Goal: Task Accomplishment & Management: Manage account settings

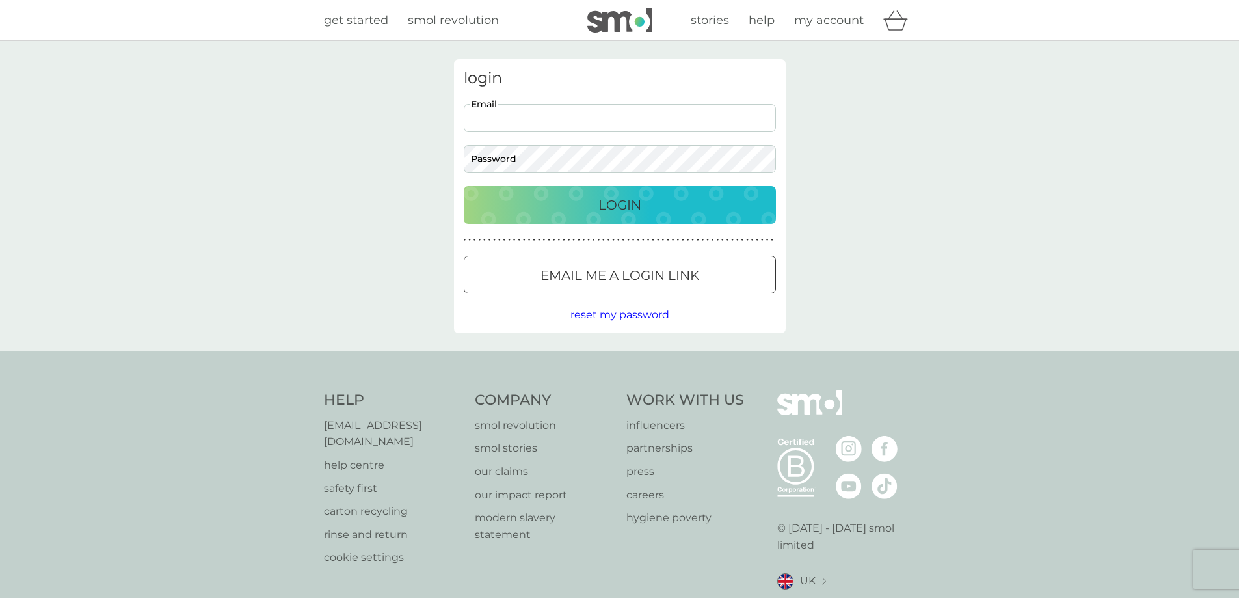
click at [515, 111] on input "Email" at bounding box center [620, 118] width 312 height 28
type input "[EMAIL_ADDRESS][DOMAIN_NAME]"
click at [464, 186] on button "Login" at bounding box center [620, 205] width 312 height 38
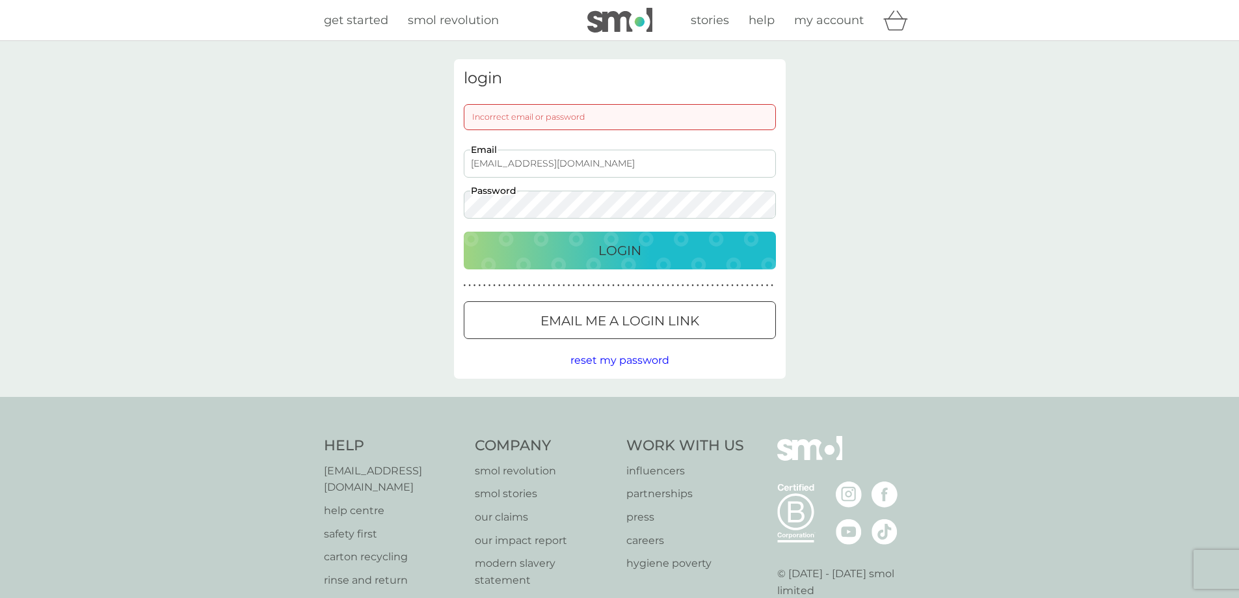
click at [464, 232] on button "Login" at bounding box center [620, 251] width 312 height 38
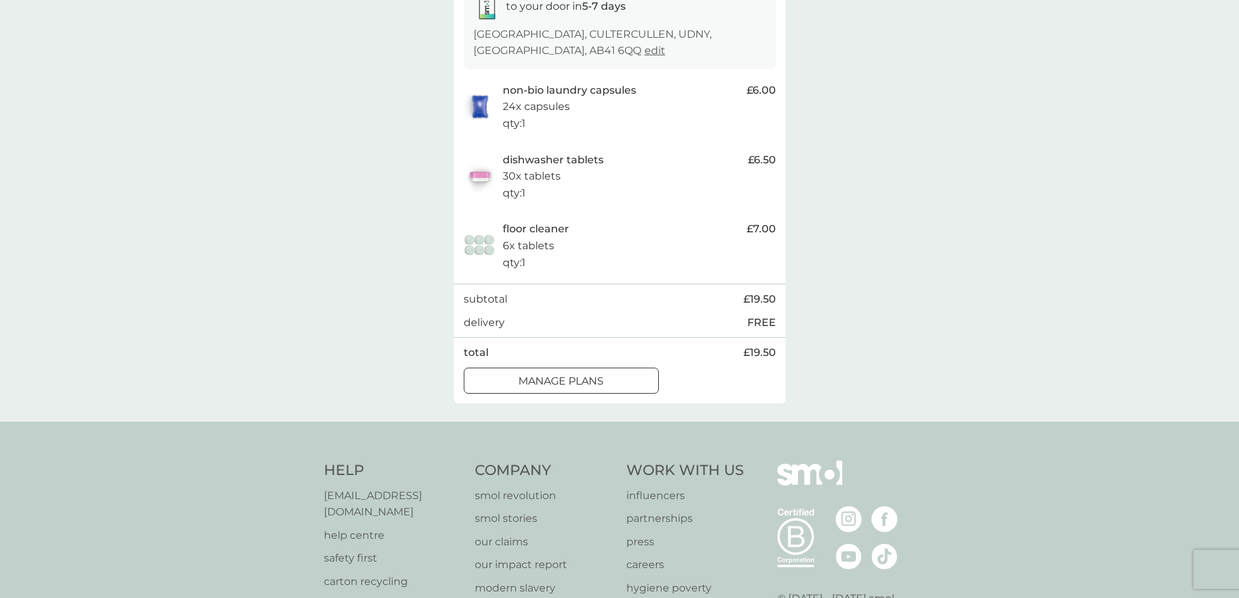
scroll to position [260, 0]
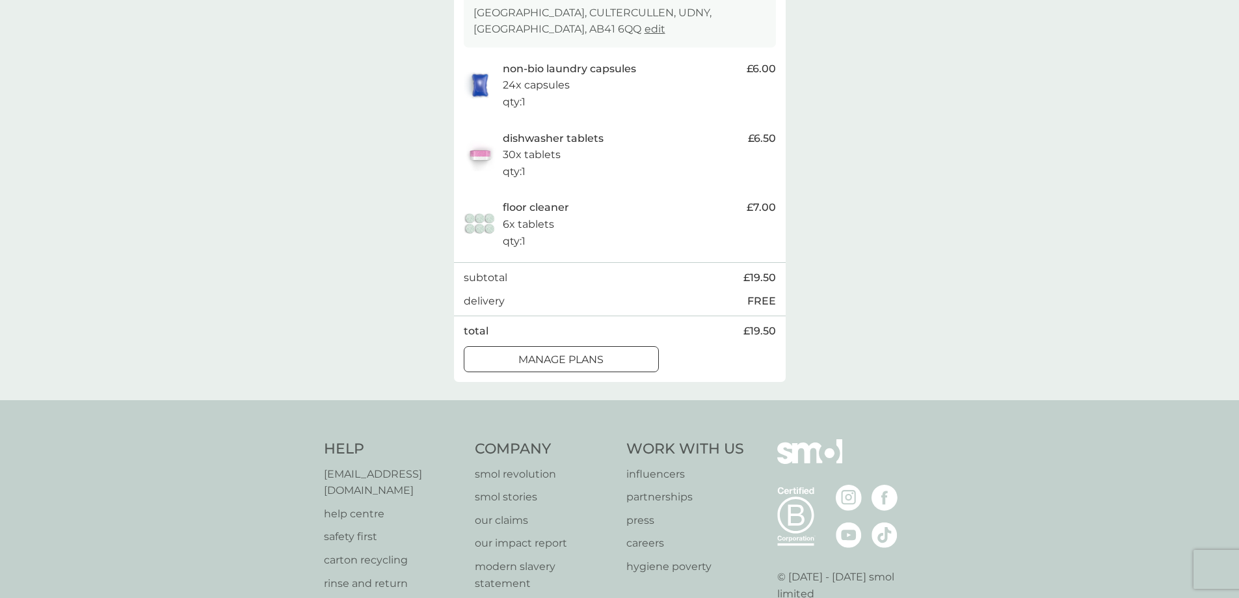
click at [593, 354] on p "manage plans" at bounding box center [560, 359] width 85 height 17
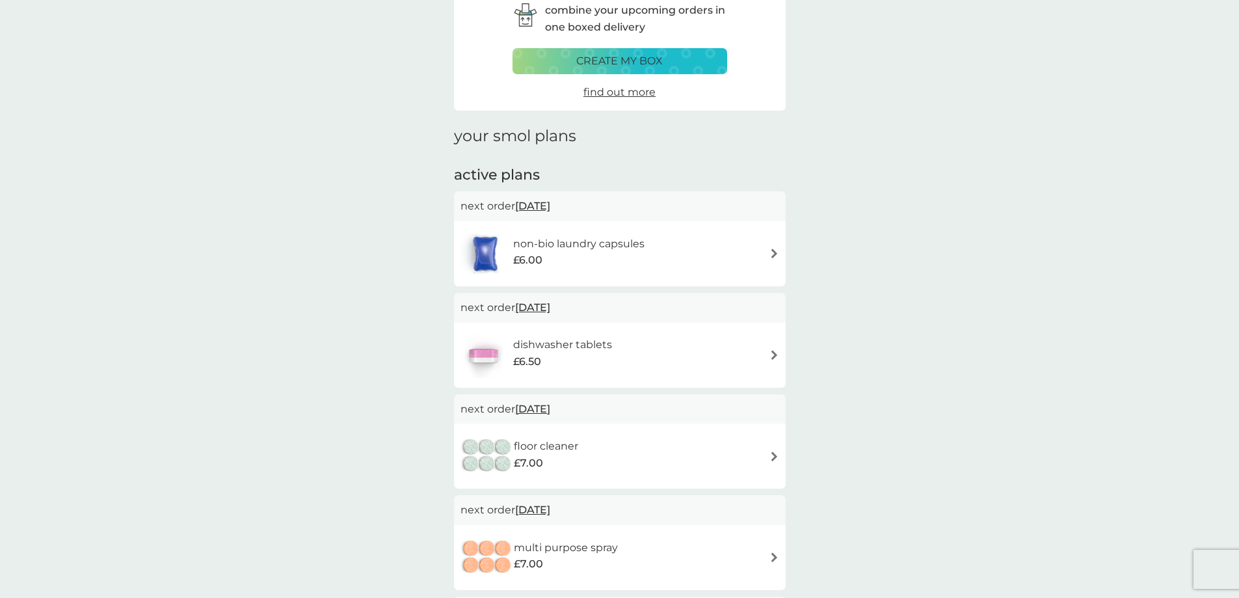
scroll to position [174, 0]
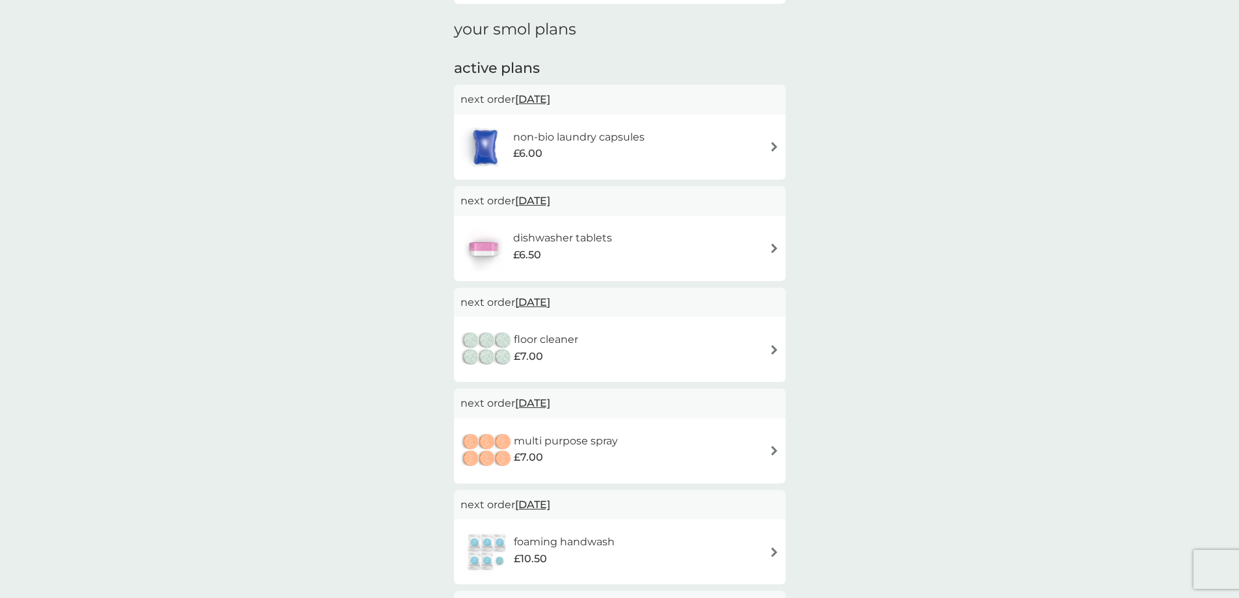
click at [545, 303] on span "13 Oct 2025" at bounding box center [532, 301] width 35 height 25
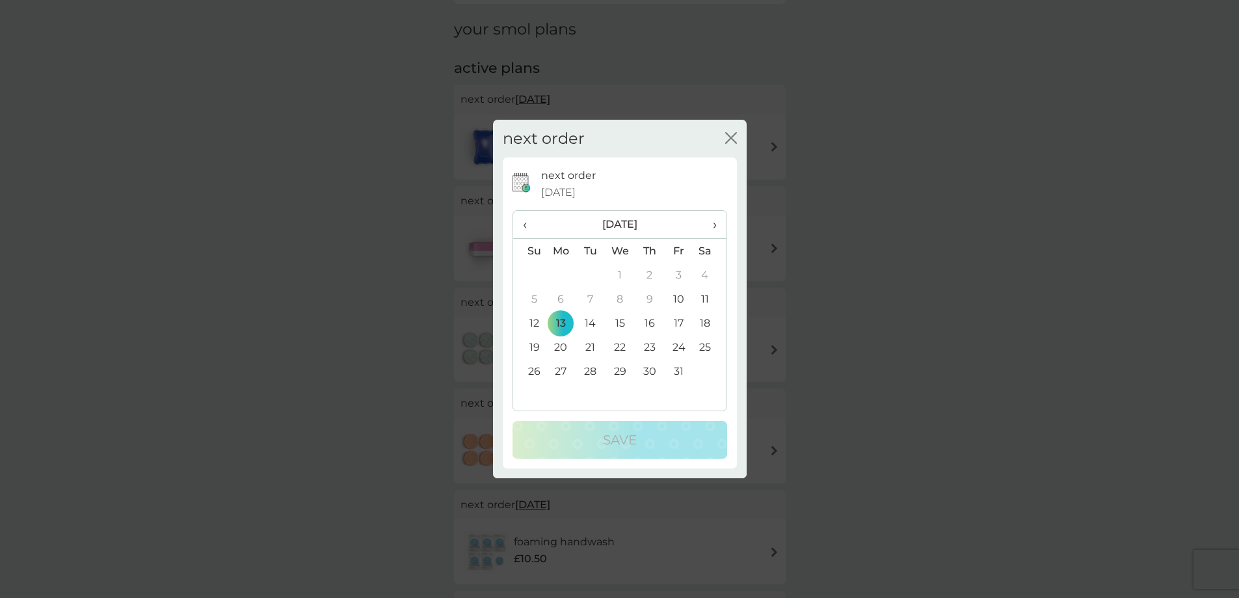
click at [562, 364] on td "27" at bounding box center [561, 371] width 30 height 24
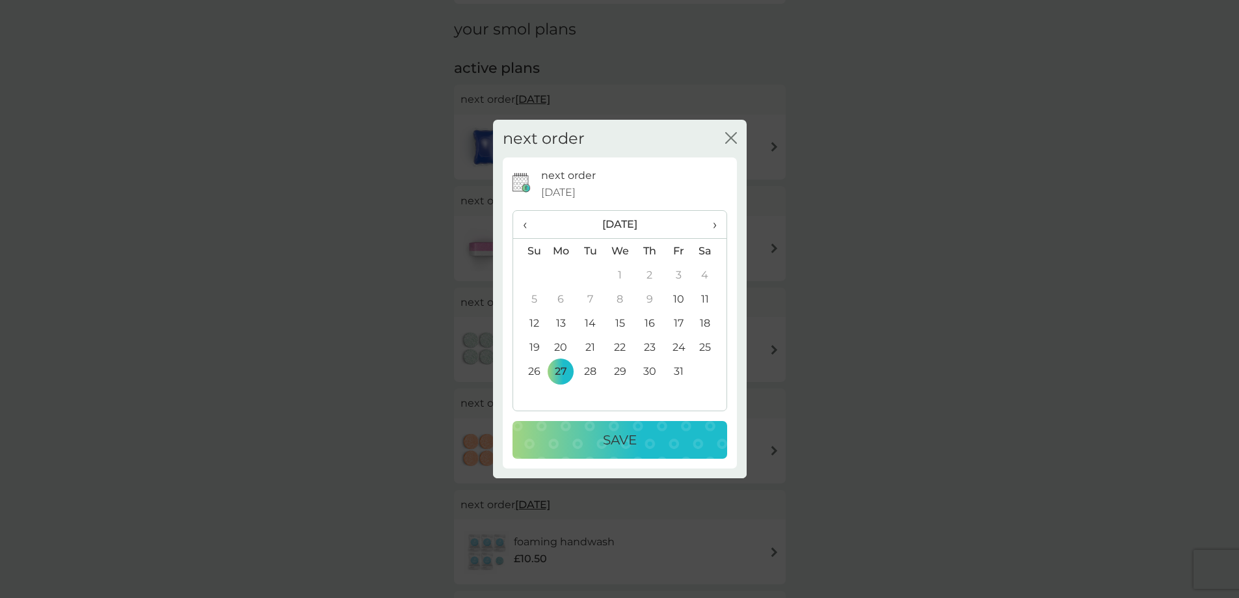
click at [626, 435] on p "Save" at bounding box center [620, 439] width 34 height 21
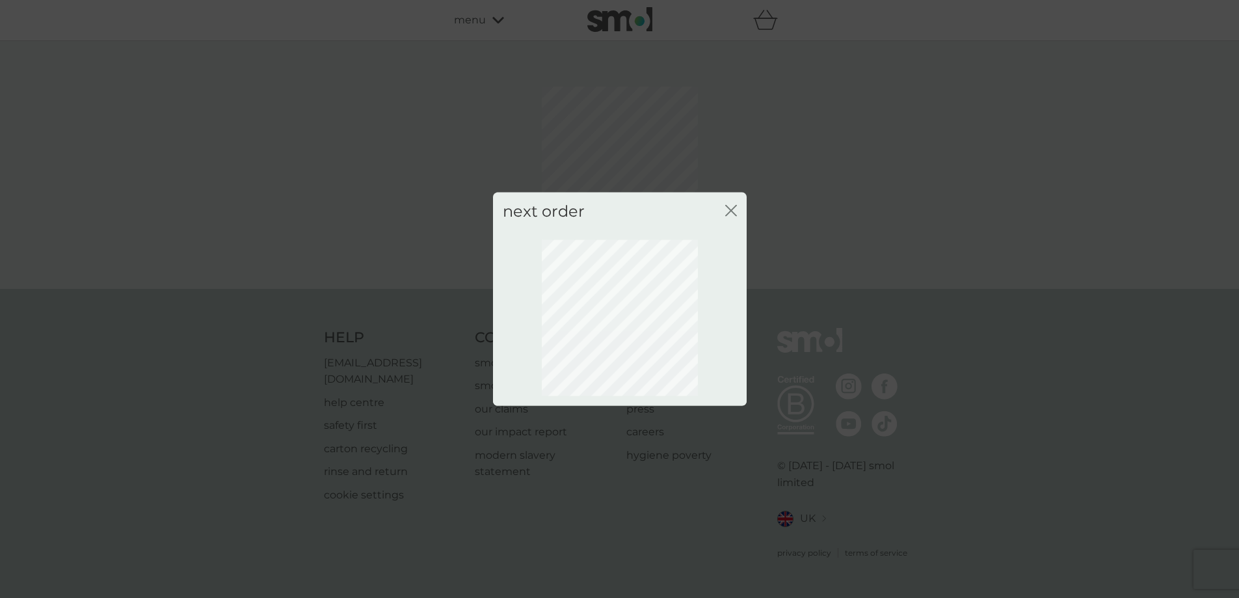
scroll to position [0, 0]
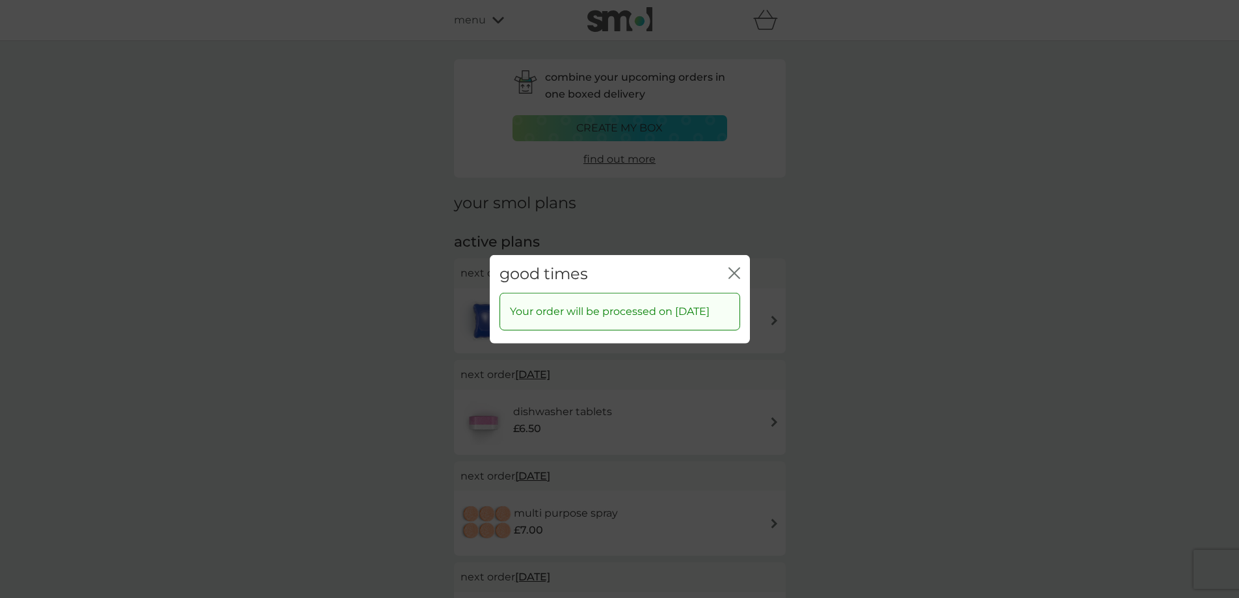
click at [735, 267] on icon "close" at bounding box center [736, 272] width 5 height 10
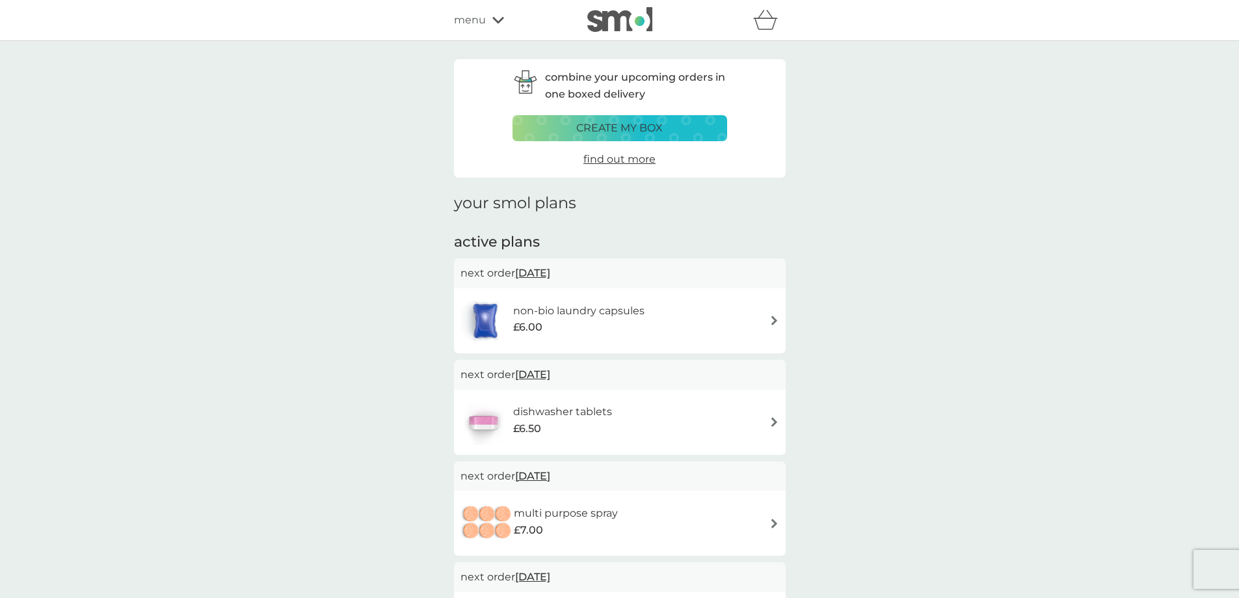
click at [479, 21] on span "menu" at bounding box center [470, 20] width 32 height 17
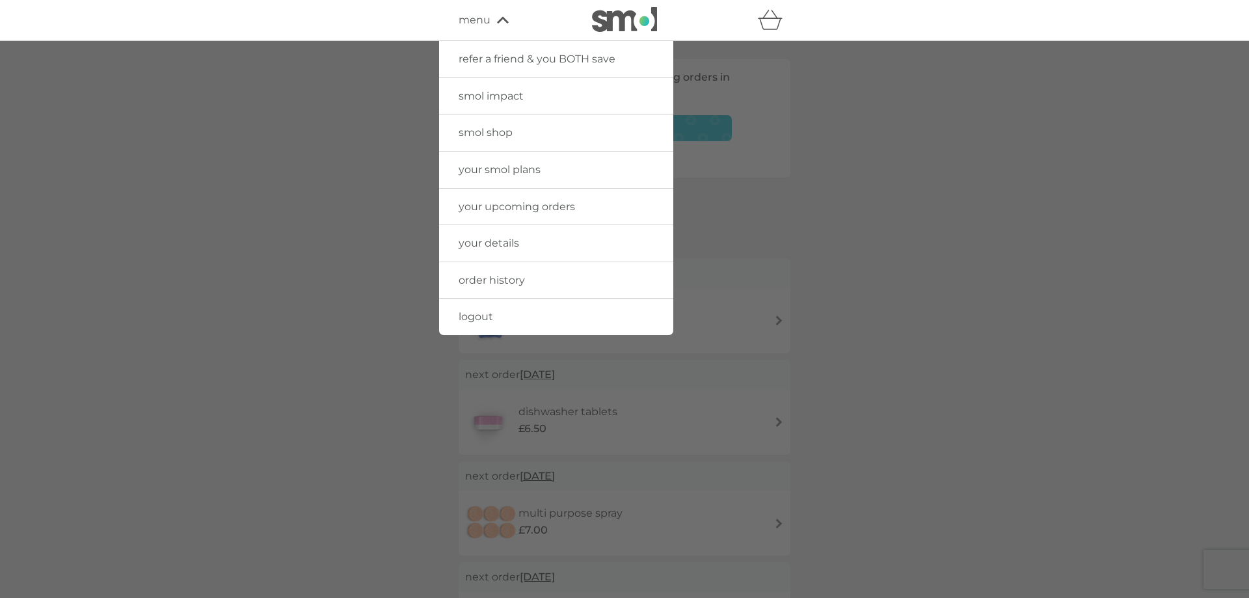
click at [483, 316] on span "logout" at bounding box center [476, 316] width 34 height 12
